Goal: Information Seeking & Learning: Learn about a topic

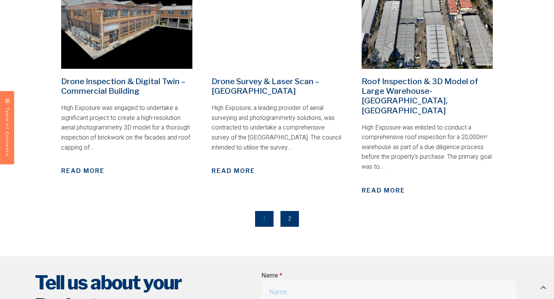
scroll to position [1116, 0]
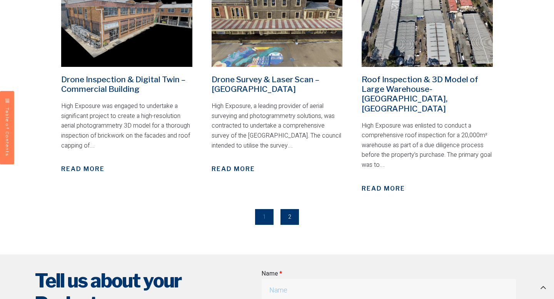
click at [296, 209] on link "Page 2" at bounding box center [290, 217] width 18 height 16
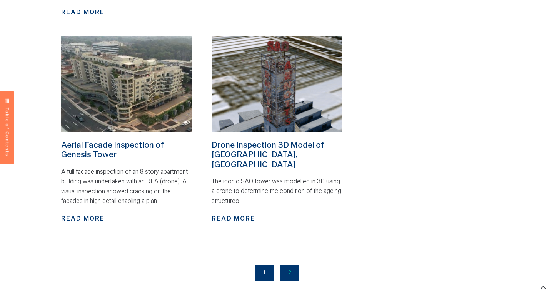
scroll to position [548, 0]
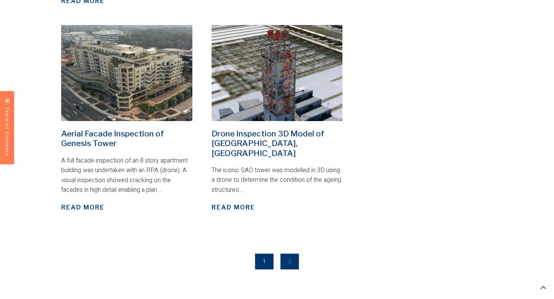
click at [265, 254] on link "Page 1" at bounding box center [264, 262] width 18 height 16
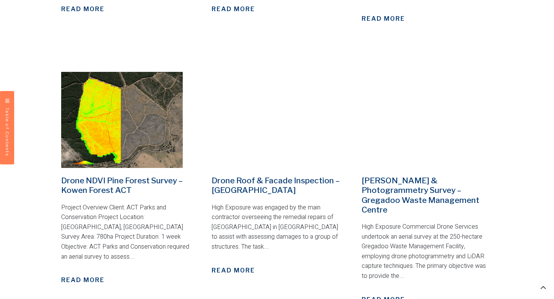
scroll to position [764, 0]
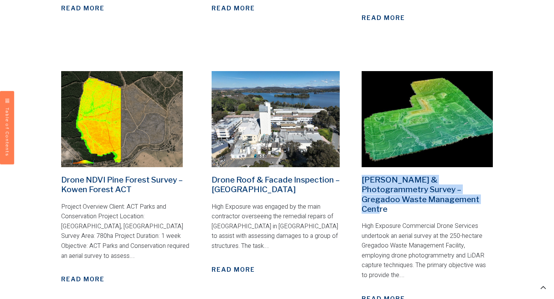
drag, startPoint x: 452, startPoint y: 180, endPoint x: 361, endPoint y: 162, distance: 92.1
click at [361, 162] on div "Drone LiDAR & Photogrammetry Survey – Gregadoo Waste Management Centre High Exp…" at bounding box center [427, 187] width 139 height 241
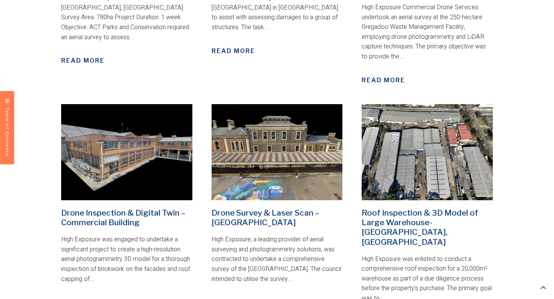
scroll to position [984, 0]
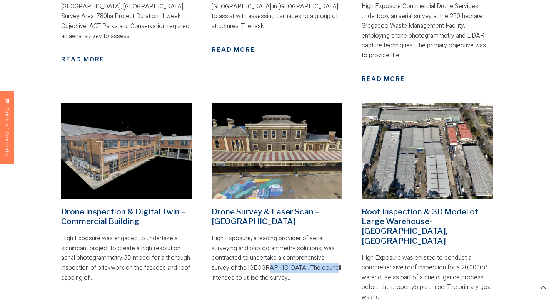
drag, startPoint x: 241, startPoint y: 239, endPoint x: 298, endPoint y: 242, distance: 57.4
click at [298, 242] on p "High Exposure, a leading provider of aerial surveying and photogrammetry soluti…" at bounding box center [277, 258] width 131 height 49
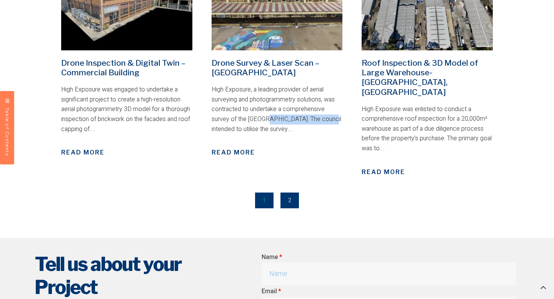
scroll to position [1133, 0]
click at [287, 192] on link "Page 2" at bounding box center [290, 200] width 18 height 16
click at [288, 192] on link "Page 2" at bounding box center [290, 200] width 18 height 16
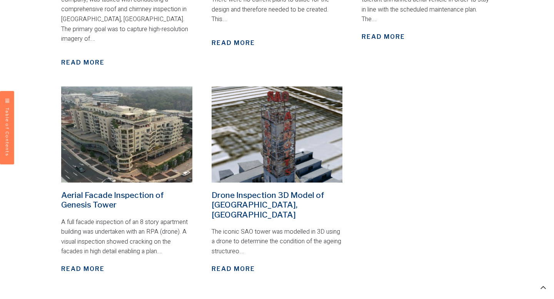
scroll to position [489, 0]
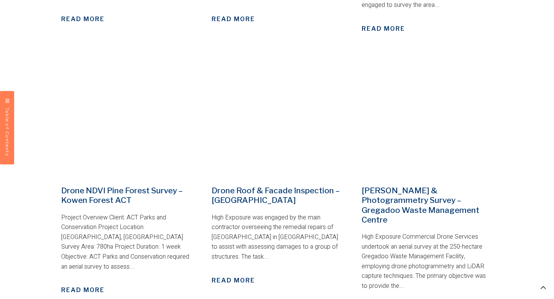
scroll to position [765, 0]
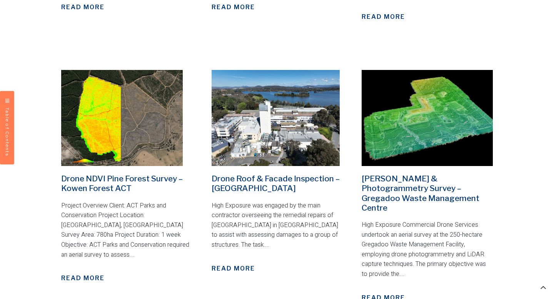
click at [418, 117] on img at bounding box center [427, 118] width 131 height 96
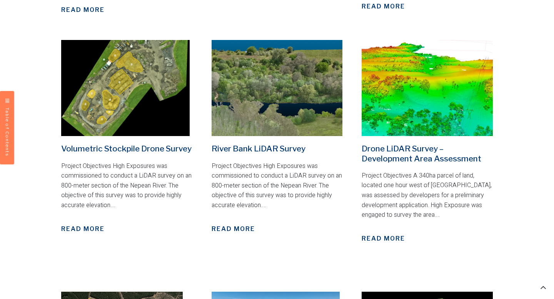
scroll to position [614, 0]
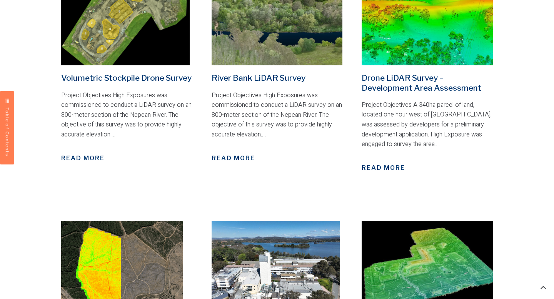
click at [399, 75] on link "Drone LiDAR Survey – Development Area Assessment" at bounding box center [422, 82] width 120 height 19
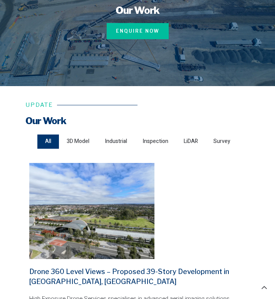
scroll to position [0, 0]
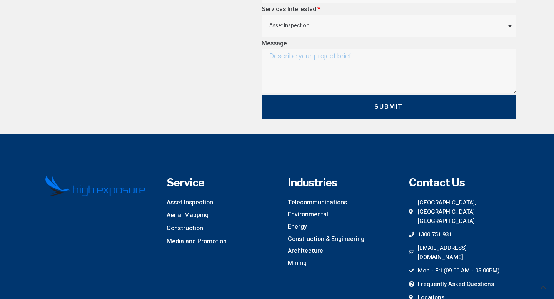
scroll to position [2142, 0]
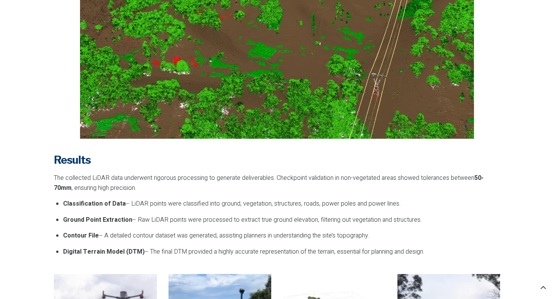
scroll to position [1234, 0]
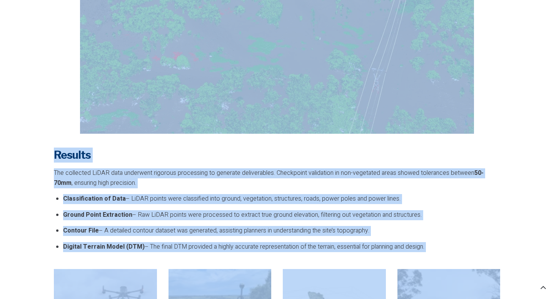
click at [163, 122] on img at bounding box center [277, 15] width 394 height 238
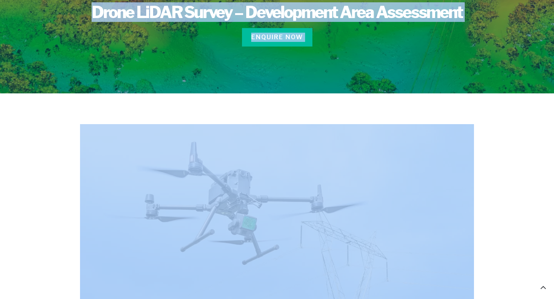
scroll to position [0, 0]
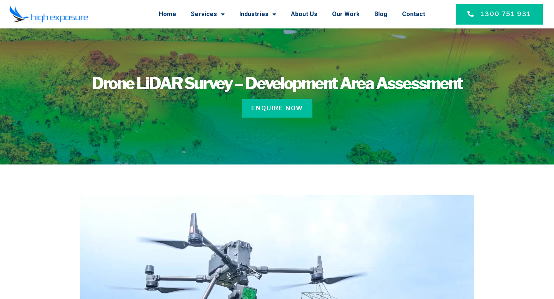
click at [176, 90] on h1 "Drone LiDAR Survey – Development Area Assessment" at bounding box center [277, 83] width 485 height 16
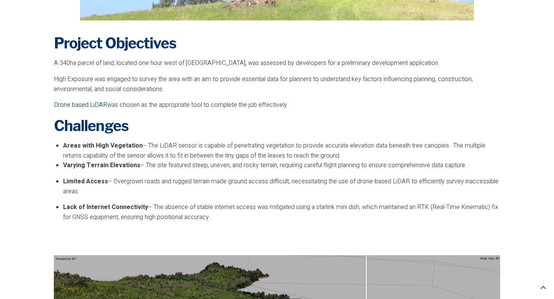
scroll to position [472, 0]
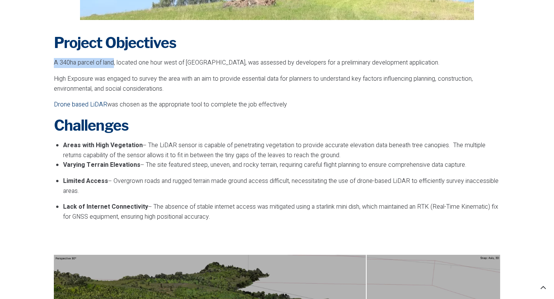
drag, startPoint x: 52, startPoint y: 63, endPoint x: 113, endPoint y: 65, distance: 60.5
click at [113, 65] on div "Project Objectives A 340ha parcel of land, located one hour west of Sydney, was…" at bounding box center [277, 276] width 454 height 505
copy span "A 340ha parcel of land"
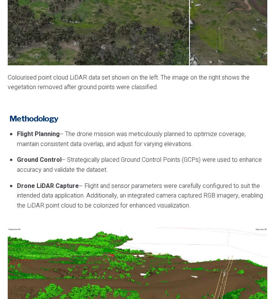
scroll to position [848, 0]
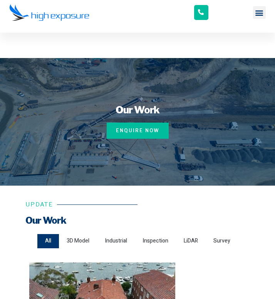
click at [131, 98] on div at bounding box center [137, 122] width 275 height 128
click at [131, 108] on h1 "Our Work" at bounding box center [137, 110] width 267 height 10
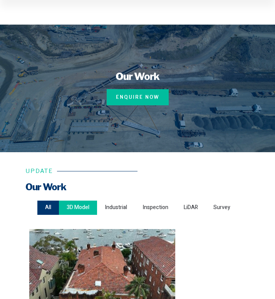
scroll to position [45, 0]
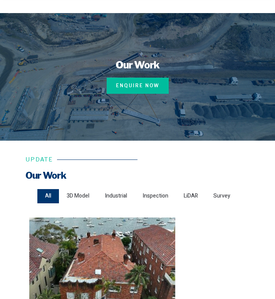
click at [51, 192] on div "All" at bounding box center [48, 196] width 22 height 15
click at [0, 0] on input "All" at bounding box center [0, 0] width 0 height 0
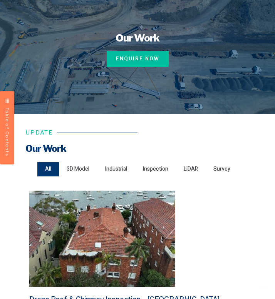
scroll to position [80, 0]
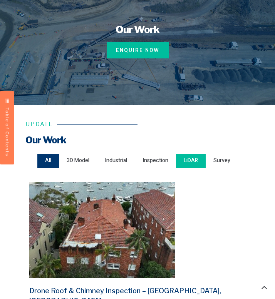
click at [192, 162] on span "LiDAR" at bounding box center [191, 161] width 14 height 10
click at [0, 0] on input "LiDAR" at bounding box center [0, 0] width 0 height 0
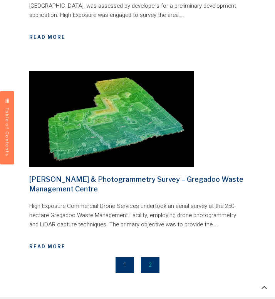
scroll to position [593, 0]
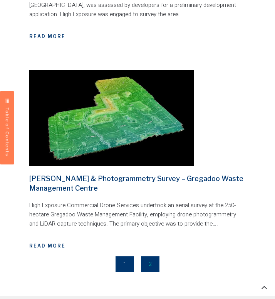
click at [87, 100] on img at bounding box center [111, 118] width 165 height 96
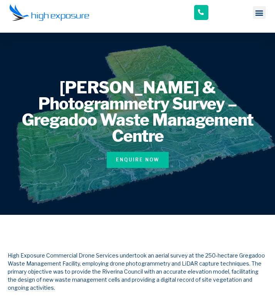
click at [68, 122] on h1 "Drone LiDAR & Photogrammetry Survey – Gregadoo Waste Management Centre" at bounding box center [137, 112] width 267 height 65
click at [258, 12] on icon "Menu Toggle" at bounding box center [259, 12] width 8 height 8
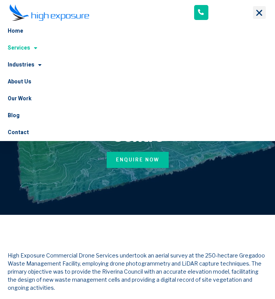
click at [30, 45] on span at bounding box center [33, 48] width 7 height 13
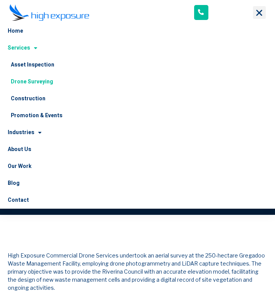
click at [35, 83] on link "Drone Surveying" at bounding box center [137, 82] width 275 height 17
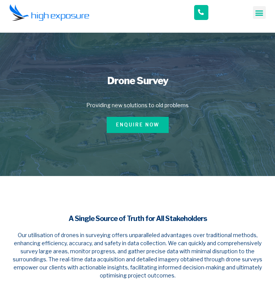
click at [255, 14] on icon "Menu Toggle" at bounding box center [259, 12] width 8 height 8
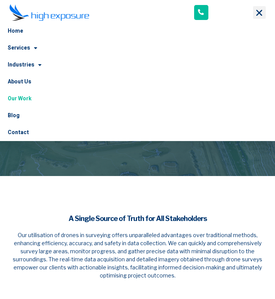
click at [23, 97] on link "Our Work" at bounding box center [137, 98] width 275 height 17
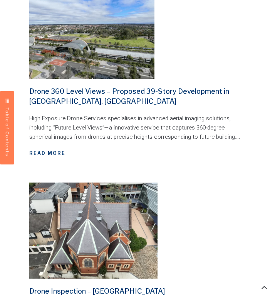
scroll to position [11, 0]
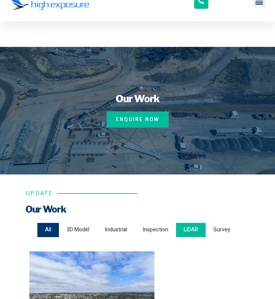
click at [189, 230] on span "LiDAR" at bounding box center [191, 230] width 14 height 10
click at [0, 0] on input "LiDAR" at bounding box center [0, 0] width 0 height 0
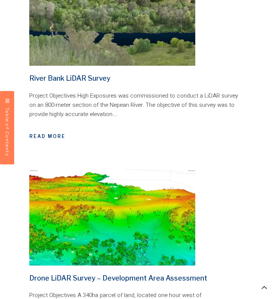
scroll to position [277, 0]
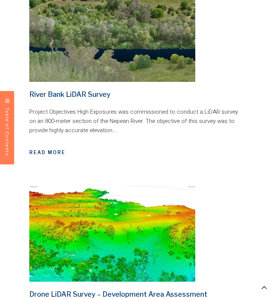
click at [127, 55] on img at bounding box center [112, 34] width 166 height 96
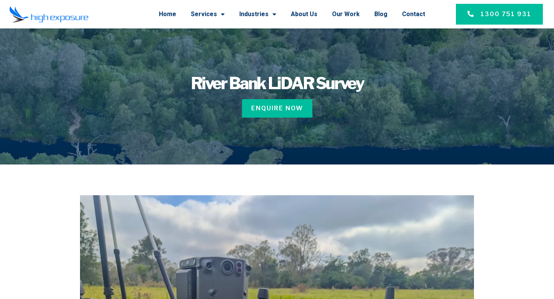
click at [274, 60] on div at bounding box center [277, 96] width 554 height 136
click at [274, 13] on link "Our Work" at bounding box center [346, 14] width 28 height 20
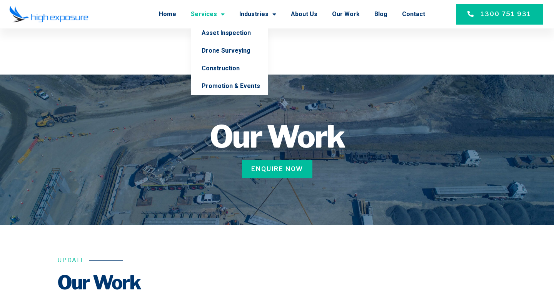
click at [184, 12] on li "Home" at bounding box center [171, 14] width 25 height 20
click at [176, 12] on link "Home" at bounding box center [167, 14] width 17 height 20
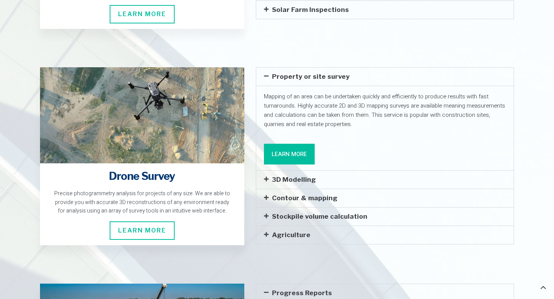
scroll to position [1385, 0]
click at [291, 176] on link "3D Modelling" at bounding box center [294, 180] width 44 height 8
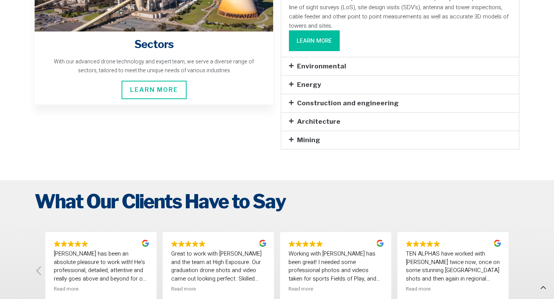
scroll to position [2024, 0]
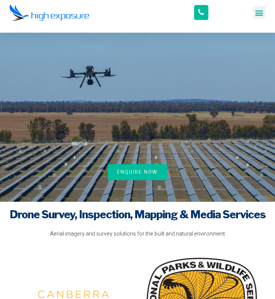
click at [257, 11] on icon "Menu Toggle" at bounding box center [259, 12] width 8 height 8
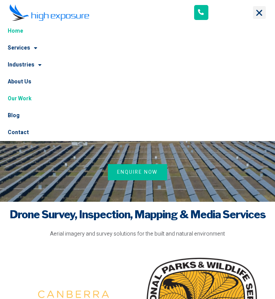
click at [22, 94] on link "Our Work" at bounding box center [137, 98] width 275 height 17
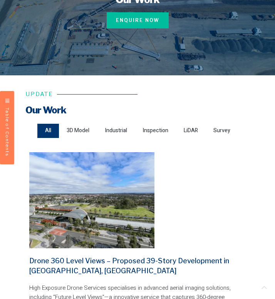
scroll to position [112, 0]
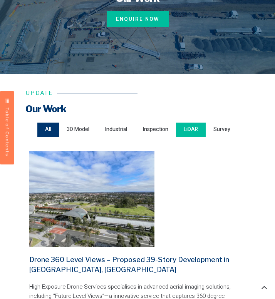
click at [185, 131] on span "LiDAR" at bounding box center [191, 130] width 14 height 10
click at [0, 0] on input "LiDAR" at bounding box center [0, 0] width 0 height 0
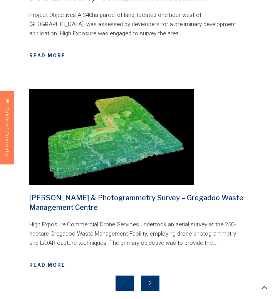
scroll to position [594, 0]
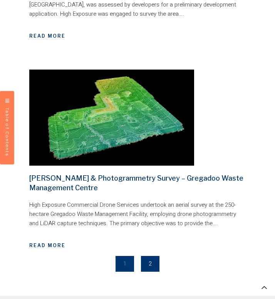
click at [99, 182] on link "[PERSON_NAME] & Photogrammetry Survey – Gregadoo Waste Management Centre" at bounding box center [136, 183] width 214 height 18
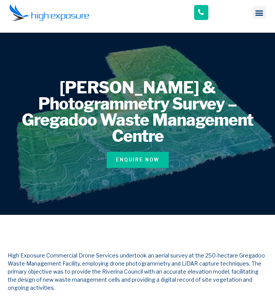
click at [108, 254] on h5 "High Exposure Commercial Drone Services undertook an aerial survey at the 250-h…" at bounding box center [137, 272] width 259 height 40
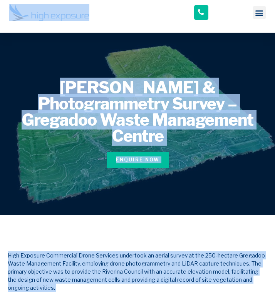
copy body "Lore ip dolorsi Amet Consecte Adipi Elitseddoe Tempo Incididun Utlaboreetdo Mag…"
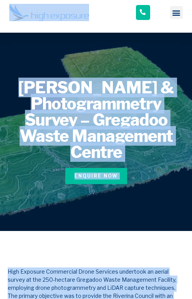
click at [70, 19] on img at bounding box center [49, 12] width 80 height 17
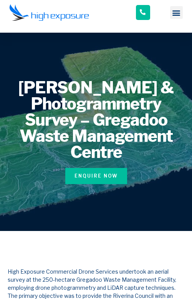
click at [55, 32] on div "Home Services Asset Inspection Drone Surveying Construction Promotion & Events …" at bounding box center [96, 16] width 182 height 33
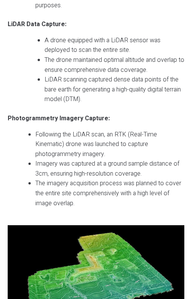
scroll to position [888, 0]
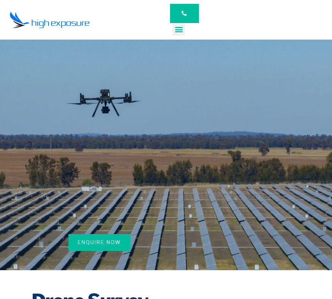
click at [176, 34] on div "Menu Toggle" at bounding box center [178, 29] width 13 height 13
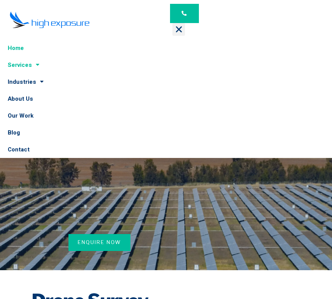
click at [28, 66] on link "Services" at bounding box center [166, 65] width 332 height 17
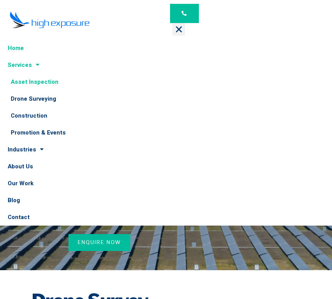
click at [33, 84] on link "Asset Inspection" at bounding box center [166, 82] width 332 height 17
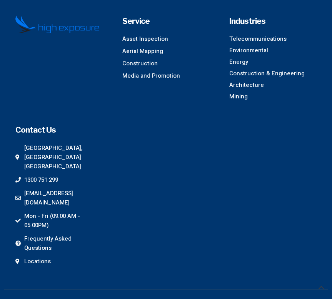
scroll to position [3702, 0]
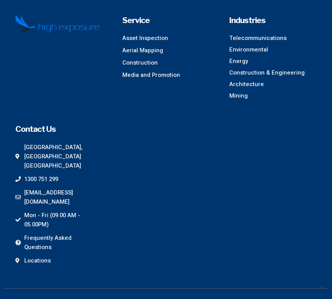
click at [66, 186] on ul "Sydney, NSW Australia 1300 751 299 info@highexposure.com.au Mon - Fri (09.00 AM…" at bounding box center [57, 204] width 84 height 123
click at [66, 234] on span "Frequently Asked Questions" at bounding box center [60, 243] width 77 height 18
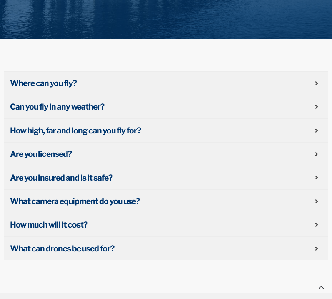
scroll to position [223, 0]
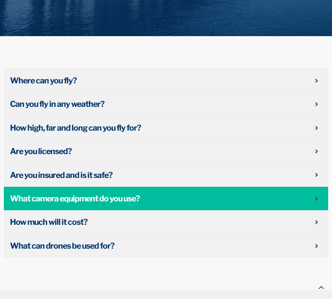
click at [113, 194] on span "What camera equipment do you use?" at bounding box center [162, 198] width 305 height 11
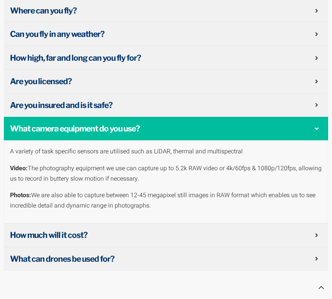
scroll to position [294, 0]
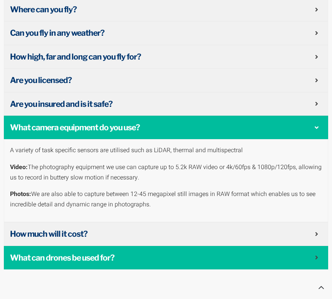
click at [104, 260] on span "What can drones be used for?" at bounding box center [162, 257] width 305 height 11
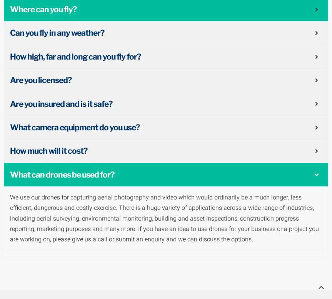
click at [86, 15] on span "Where can you fly?" at bounding box center [162, 9] width 305 height 11
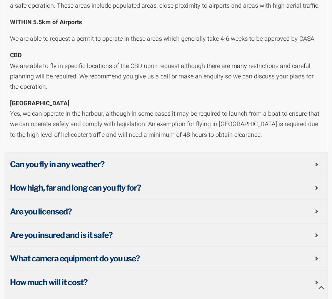
scroll to position [349, 0]
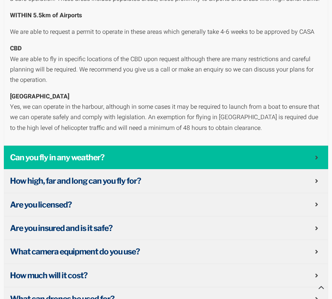
click at [80, 153] on span "Can you fly in any weather?" at bounding box center [162, 157] width 305 height 11
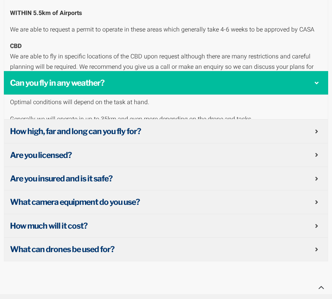
scroll to position [317, 0]
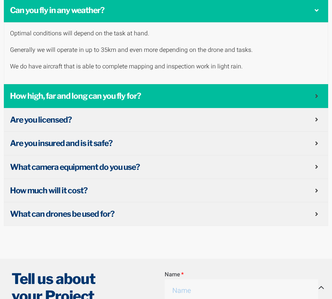
click at [87, 94] on span "How high, far and long can you fly for?" at bounding box center [162, 95] width 305 height 11
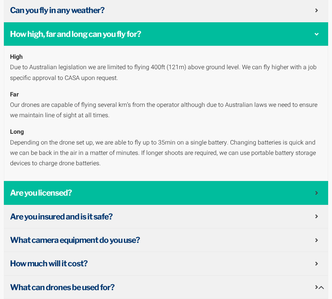
click at [70, 191] on span "Are you licensed?" at bounding box center [162, 192] width 305 height 11
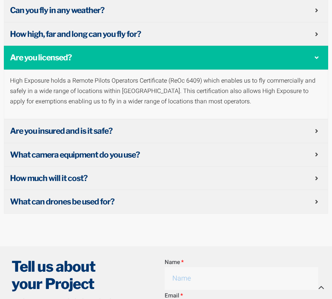
scroll to position [320, 0]
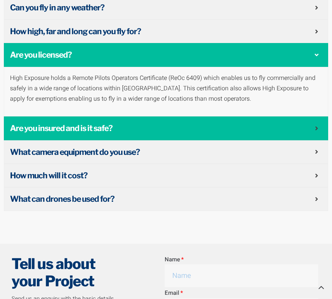
click at [72, 129] on span "Are you insured and is it safe?" at bounding box center [162, 128] width 305 height 11
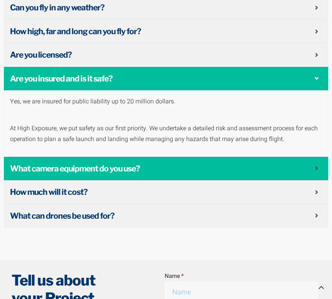
click at [114, 160] on div "What camera equipment do you use?" at bounding box center [166, 168] width 324 height 23
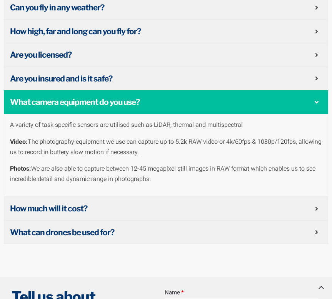
drag, startPoint x: 7, startPoint y: 123, endPoint x: 248, endPoint y: 186, distance: 248.5
click at [248, 186] on div "A variety of task specific sensors are utilised such as LiDAR, thermal and mult…" at bounding box center [166, 155] width 324 height 83
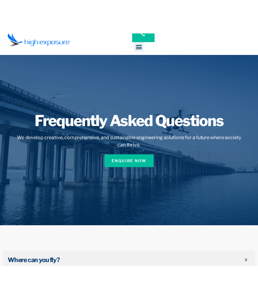
scroll to position [0, 0]
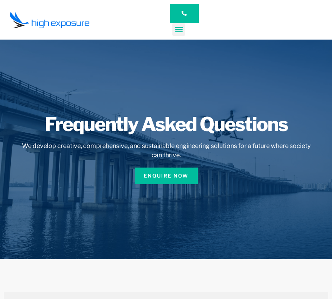
click at [176, 31] on icon "Menu Toggle" at bounding box center [179, 29] width 8 height 8
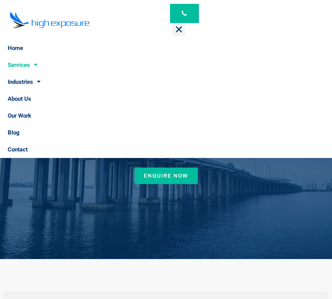
click at [28, 67] on link "Services" at bounding box center [166, 65] width 332 height 17
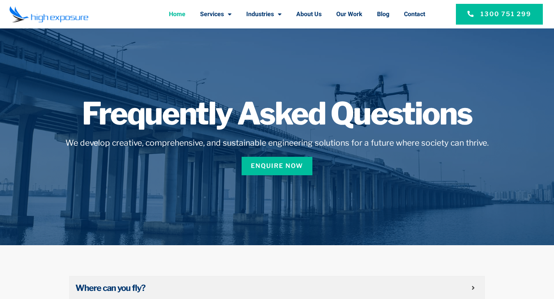
click at [178, 16] on link "Home" at bounding box center [177, 14] width 17 height 20
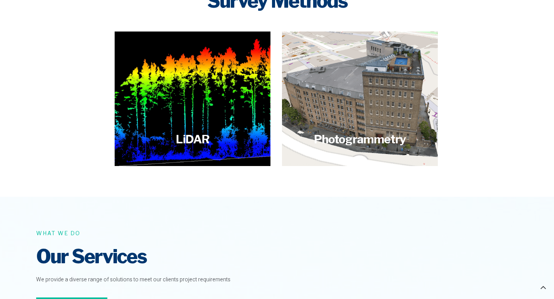
scroll to position [881, 0]
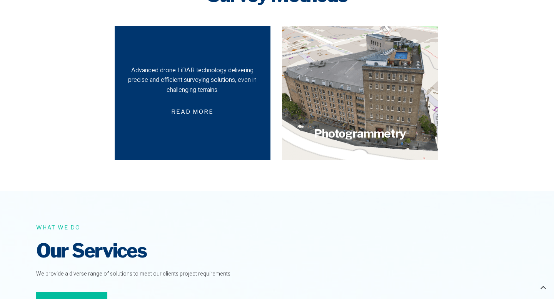
click at [221, 113] on div "Advanced drone LiDAR technology delivering precise and efficient surveying solu…" at bounding box center [193, 93] width 156 height 135
click at [207, 97] on div "Advanced drone LiDAR technology delivering precise and efficient surveying solu…" at bounding box center [193, 93] width 156 height 135
click at [196, 103] on span "Read more" at bounding box center [192, 112] width 61 height 18
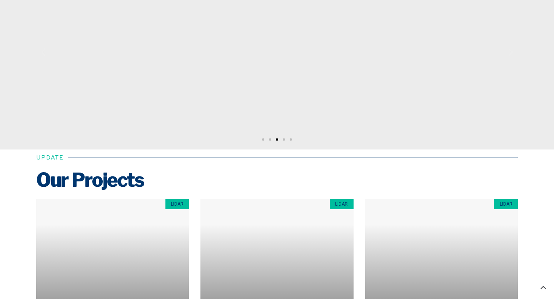
scroll to position [2726, 0]
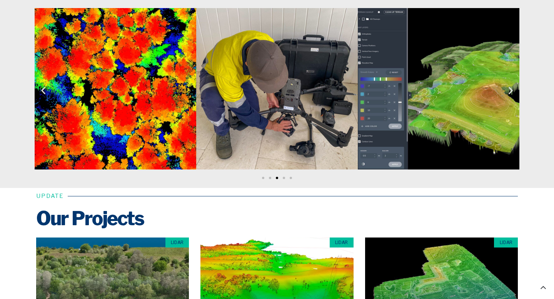
click at [510, 89] on icon "Next slide" at bounding box center [511, 90] width 10 height 10
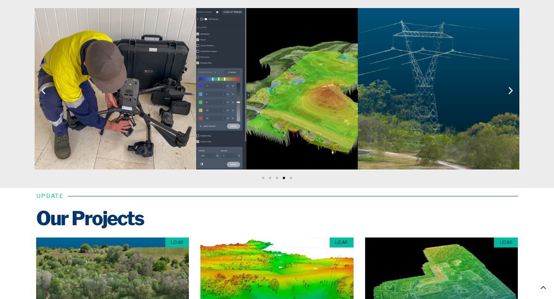
click at [510, 89] on icon "Next slide" at bounding box center [511, 90] width 10 height 10
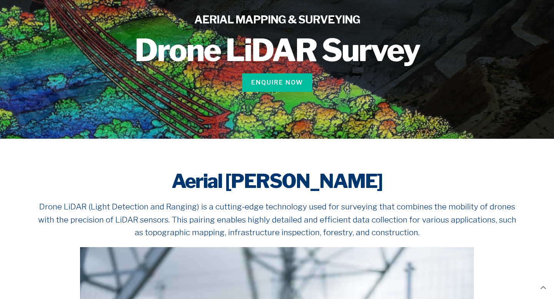
scroll to position [0, 0]
